Goal: Book appointment/travel/reservation

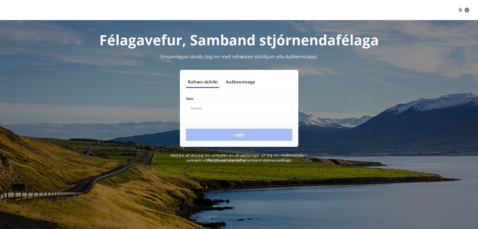
click at [229, 110] on input "phone" at bounding box center [239, 108] width 106 height 12
type input "********"
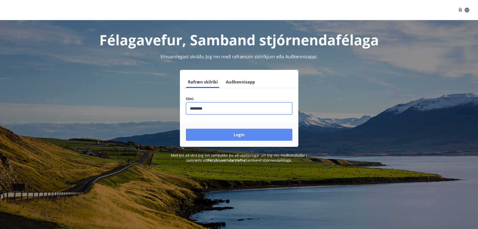
click at [232, 135] on button "Login" at bounding box center [239, 134] width 106 height 12
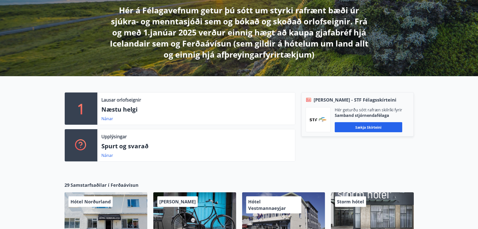
scroll to position [25, 0]
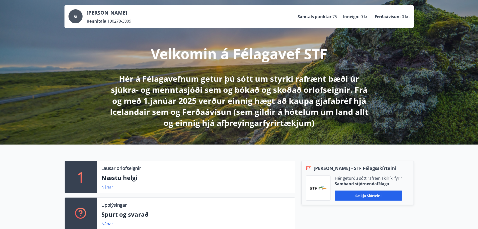
click at [107, 186] on link "Nánar" at bounding box center [107, 187] width 12 height 6
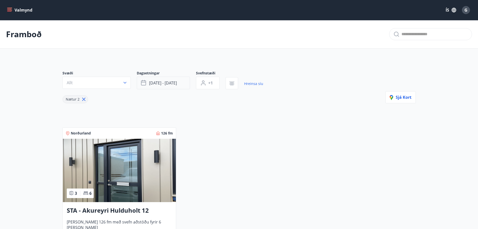
click at [160, 83] on span "[DATE] - [DATE]" at bounding box center [163, 83] width 28 height 6
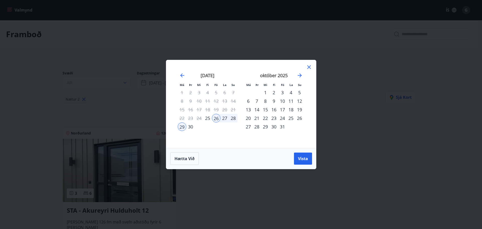
click at [273, 92] on div "2" at bounding box center [273, 92] width 9 height 9
click at [282, 92] on div "3" at bounding box center [282, 92] width 9 height 9
click at [274, 93] on div "2" at bounding box center [273, 92] width 9 height 9
click at [301, 156] on span "Vista" at bounding box center [303, 159] width 10 height 6
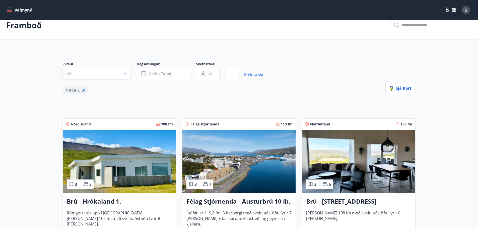
scroll to position [25, 0]
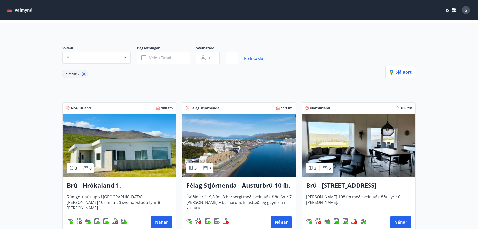
click at [84, 73] on icon at bounding box center [84, 74] width 6 height 6
type input "*"
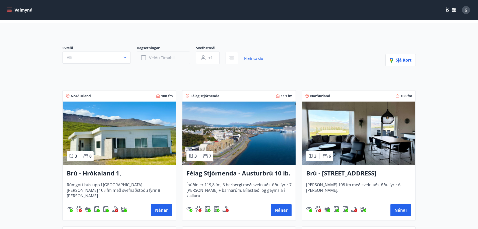
click at [149, 58] on span "Veldu tímabil" at bounding box center [162, 58] width 26 height 6
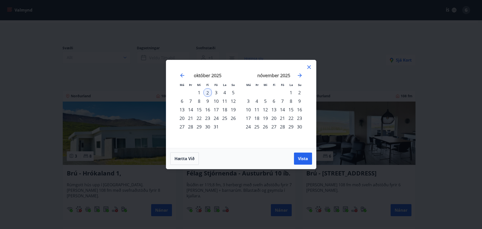
click at [207, 92] on div "2" at bounding box center [207, 92] width 9 height 9
click at [306, 158] on span "Vista" at bounding box center [303, 159] width 10 height 6
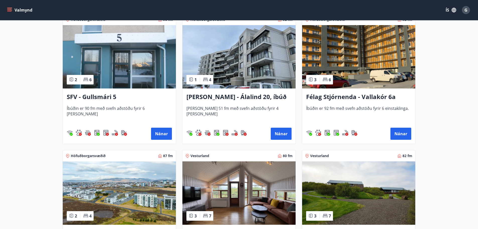
scroll to position [652, 0]
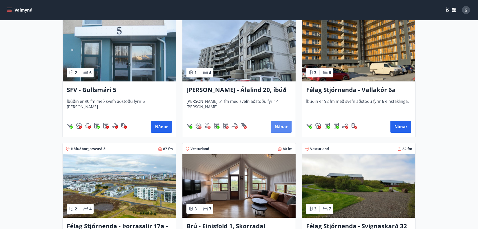
click at [280, 125] on button "Nánar" at bounding box center [281, 126] width 21 height 12
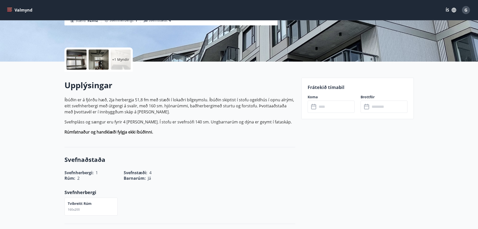
scroll to position [100, 0]
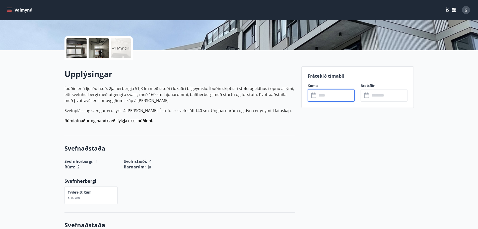
click at [322, 94] on input "text" at bounding box center [335, 95] width 37 height 12
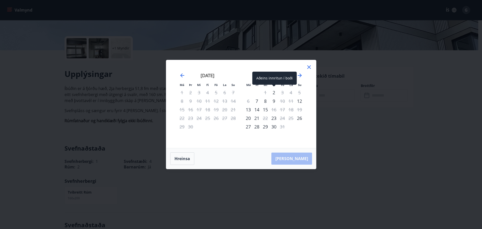
click at [272, 90] on div "2" at bounding box center [273, 92] width 9 height 9
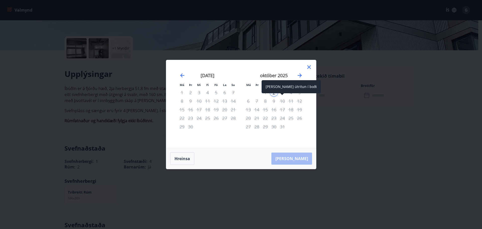
click at [282, 92] on div "[PERSON_NAME] útritun í boði" at bounding box center [290, 86] width 59 height 13
click at [282, 93] on div "[PERSON_NAME] útritun í boði" at bounding box center [290, 86] width 59 height 13
click at [282, 87] on div "[PERSON_NAME] útritun í boði" at bounding box center [290, 86] width 59 height 13
click at [282, 92] on div "3" at bounding box center [282, 92] width 9 height 9
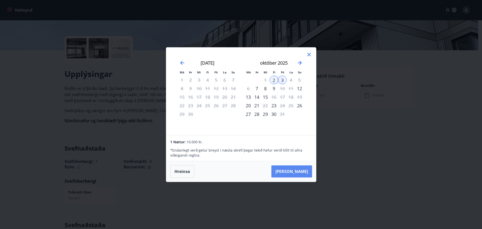
click at [300, 171] on button "[PERSON_NAME]" at bounding box center [291, 171] width 41 height 12
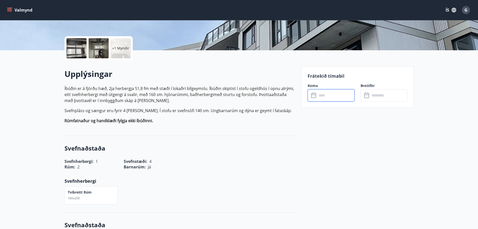
type input "******"
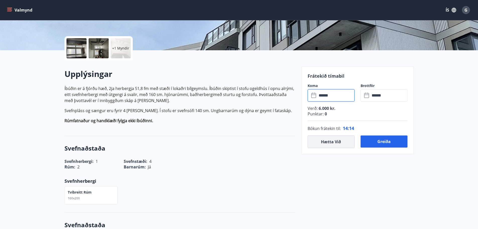
click at [333, 138] on button "Hætta við" at bounding box center [331, 141] width 47 height 13
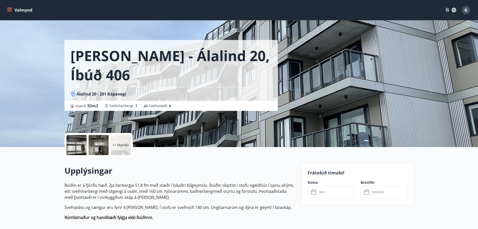
scroll to position [0, 0]
